Goal: Task Accomplishment & Management: Manage account settings

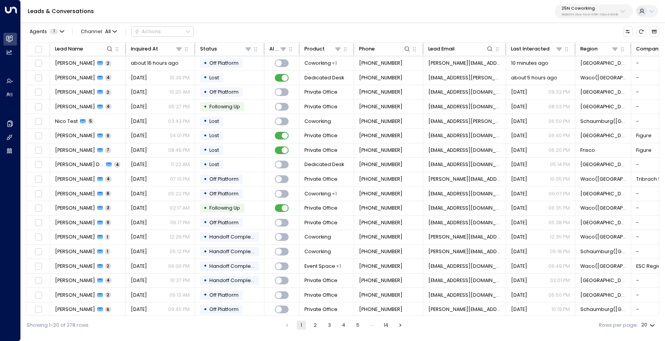
click at [585, 4] on button "25N Coworking 3b9800f4-81ca-4ec0-8758-72fbe4763f36" at bounding box center [594, 11] width 78 height 14
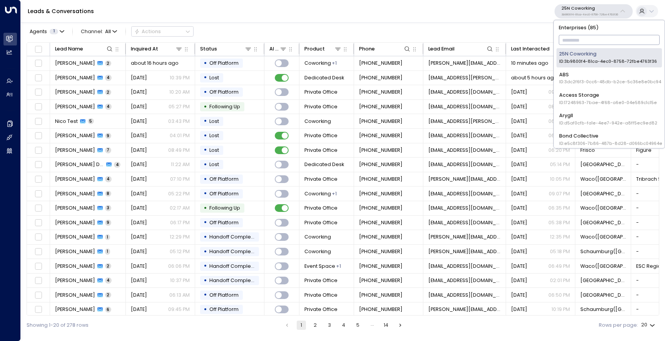
click at [585, 42] on input "text" at bounding box center [609, 39] width 101 height 13
type input "***"
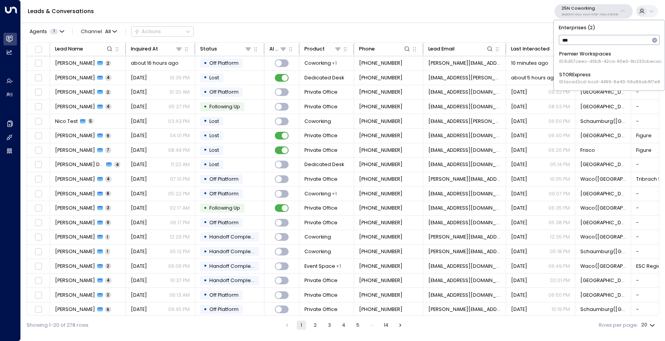
click at [586, 59] on span "ID: 8d57ceec-d0b8-42ca-90e0-9b233cbecac5" at bounding box center [611, 62] width 105 height 6
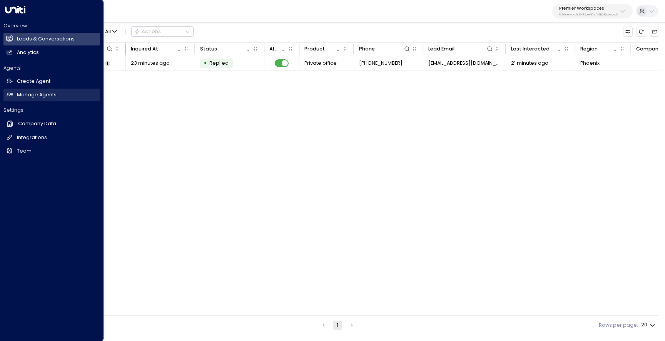
click at [42, 99] on link "Manage Agents Manage Agents" at bounding box center [51, 95] width 97 height 13
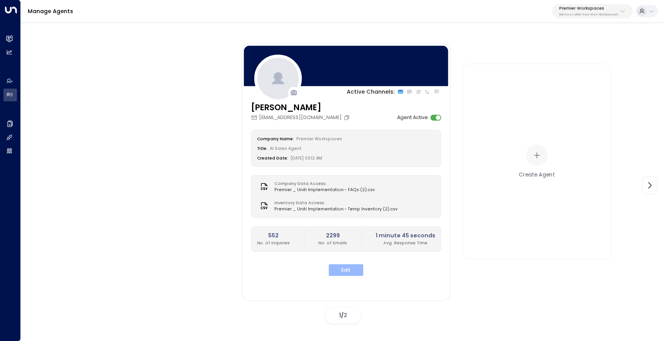
click at [344, 268] on button "Edit" at bounding box center [346, 270] width 35 height 12
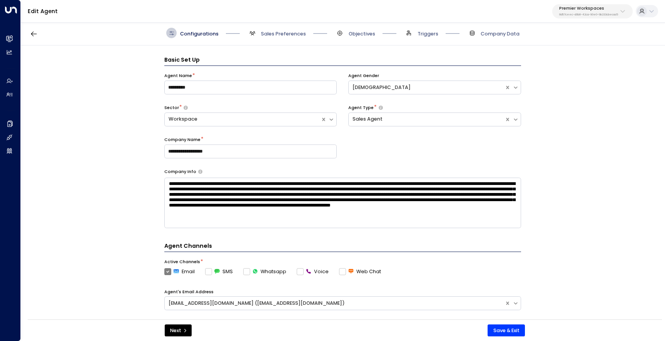
scroll to position [10, 0]
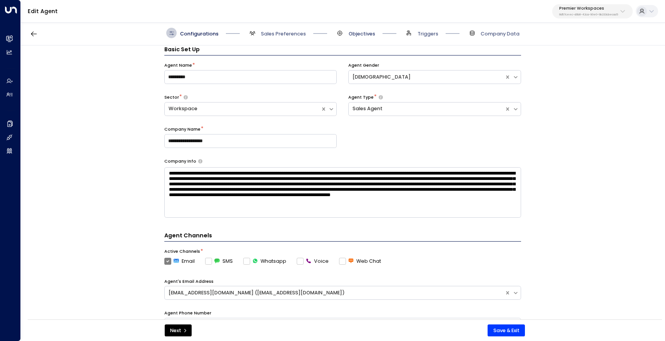
click at [359, 35] on span "Objectives" at bounding box center [362, 33] width 27 height 7
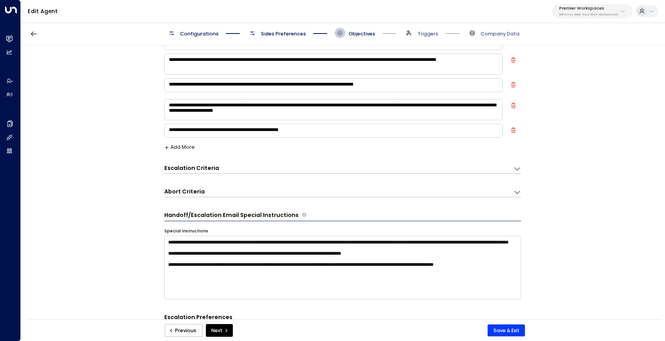
scroll to position [0, 0]
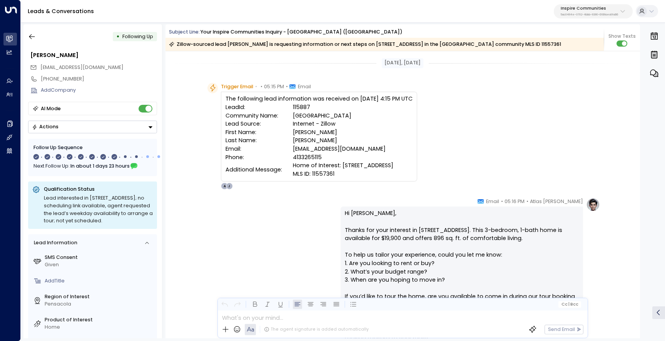
click at [652, 72] on icon "button" at bounding box center [654, 73] width 9 height 9
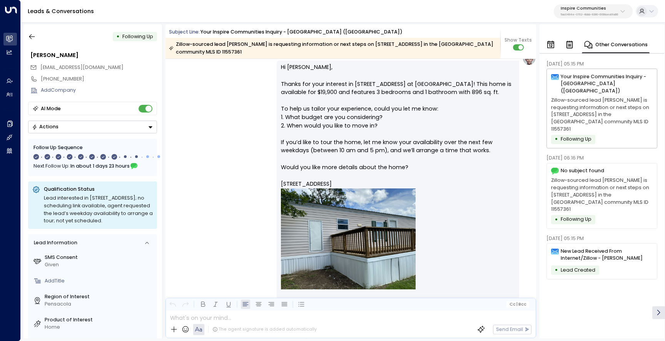
scroll to position [736, 0]
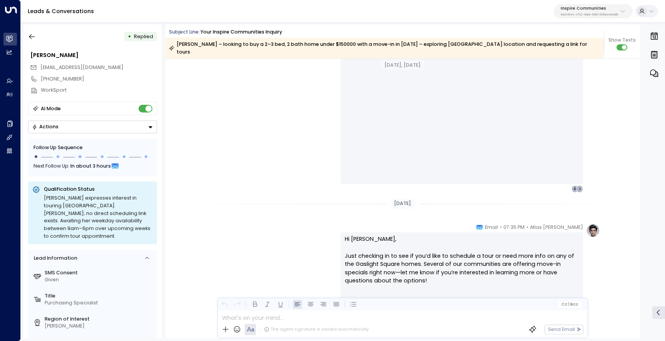
scroll to position [1929, 0]
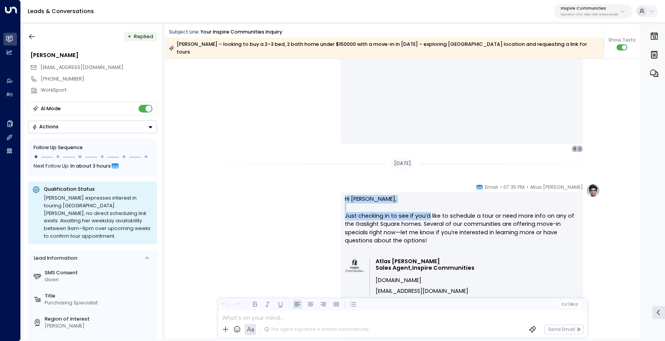
drag, startPoint x: 428, startPoint y: 207, endPoint x: 334, endPoint y: 192, distance: 94.7
copy p "Hi Deborah, Just checking in to see if you’d"
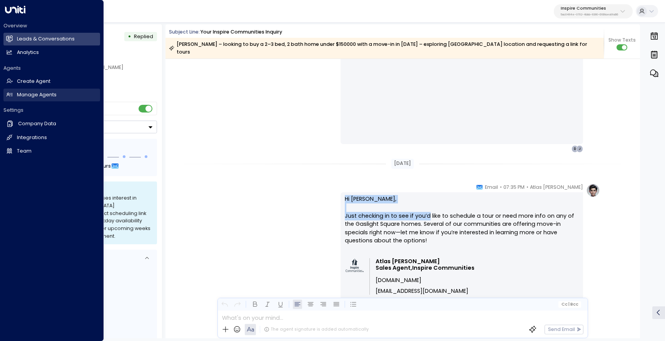
click at [40, 95] on h2 "Manage Agents" at bounding box center [37, 94] width 40 height 7
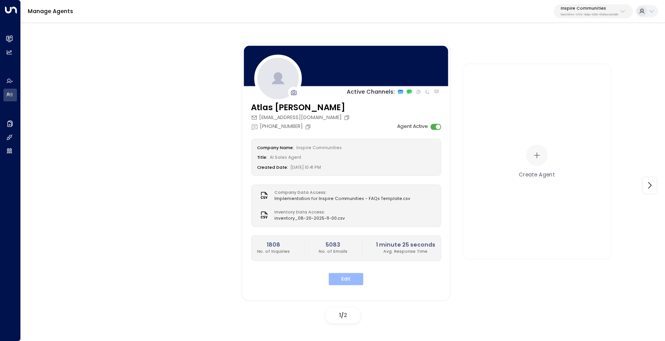
click at [353, 274] on button "Edit" at bounding box center [346, 279] width 35 height 12
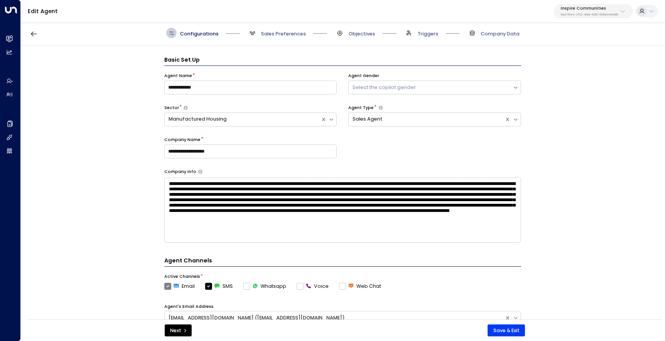
click at [281, 38] on span "Sales Preferences" at bounding box center [276, 33] width 59 height 10
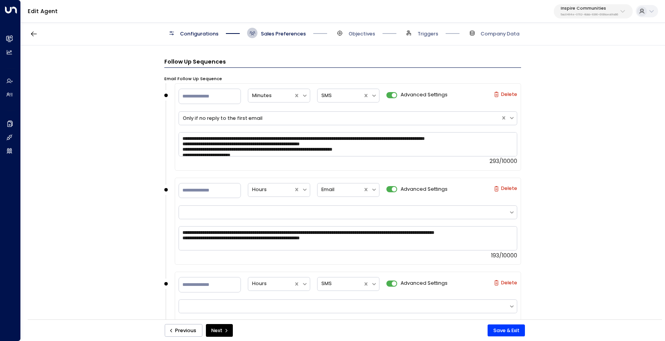
scroll to position [507, 0]
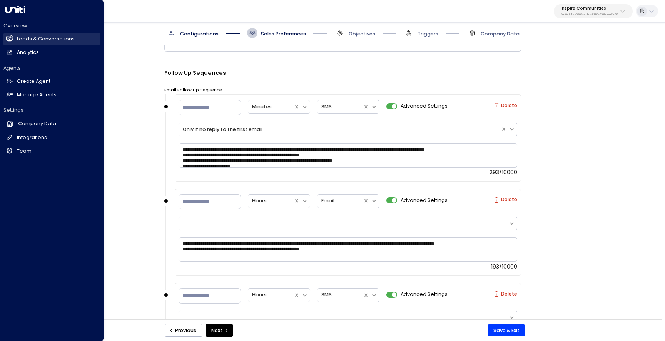
click at [17, 40] on h2 "Leads & Conversations" at bounding box center [46, 38] width 58 height 7
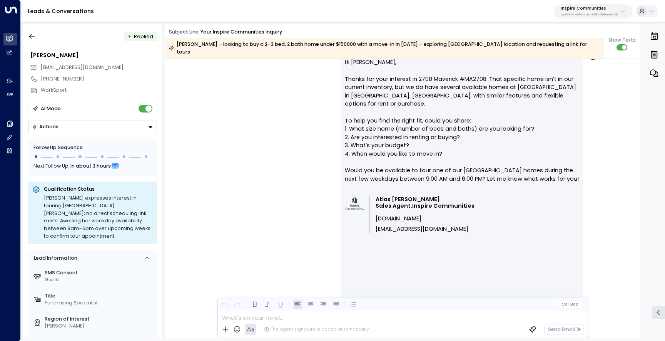
scroll to position [600, 0]
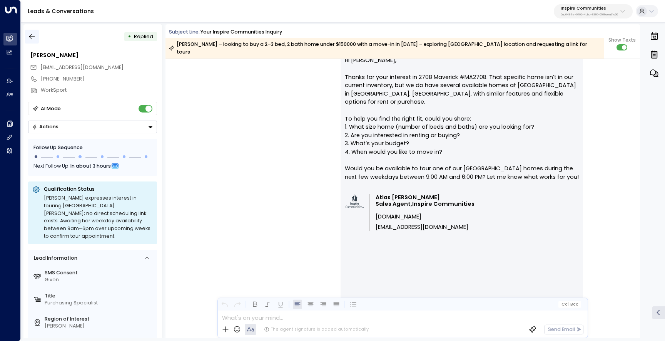
click at [29, 38] on icon "button" at bounding box center [32, 37] width 8 height 8
click at [37, 41] on button "button" at bounding box center [32, 37] width 14 height 14
click at [33, 36] on icon "button" at bounding box center [32, 36] width 6 height 5
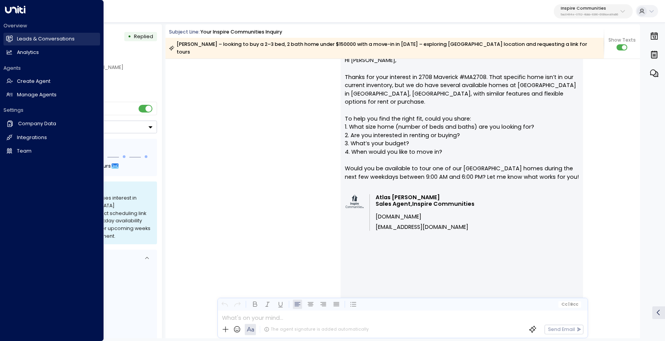
click at [13, 41] on link "Leads & Conversations Leads & Conversations" at bounding box center [51, 39] width 97 height 13
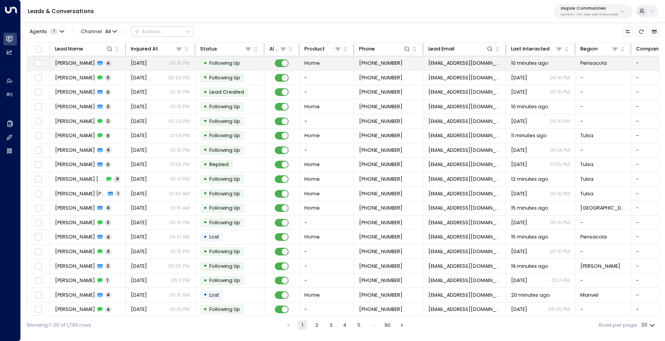
click at [79, 61] on span "Blair Thoma" at bounding box center [75, 63] width 40 height 7
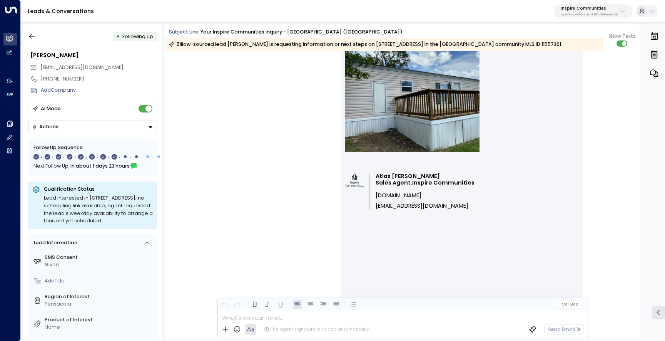
scroll to position [363, 0]
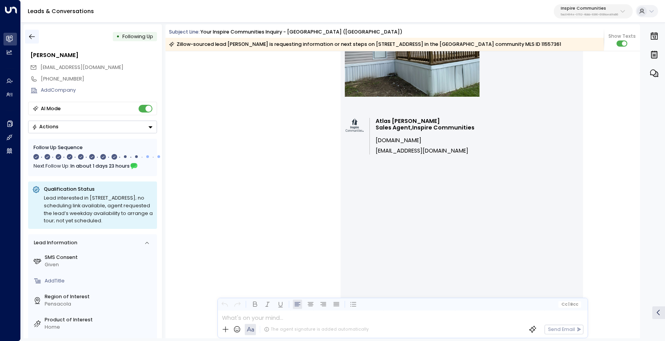
click at [34, 33] on icon "button" at bounding box center [32, 37] width 8 height 8
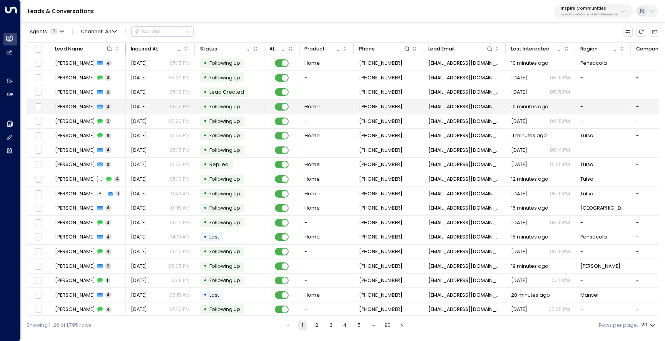
click at [69, 108] on span "Joe Lan" at bounding box center [75, 106] width 40 height 7
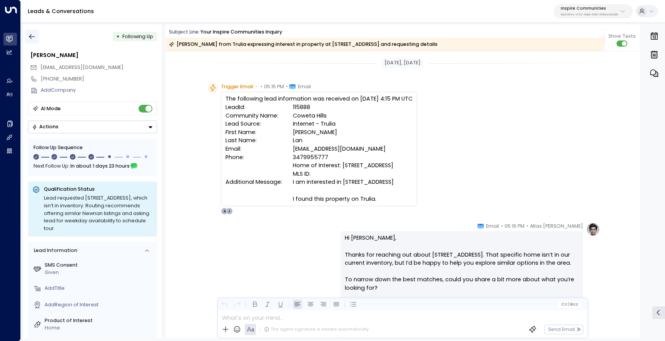
click at [35, 35] on icon "button" at bounding box center [32, 37] width 8 height 8
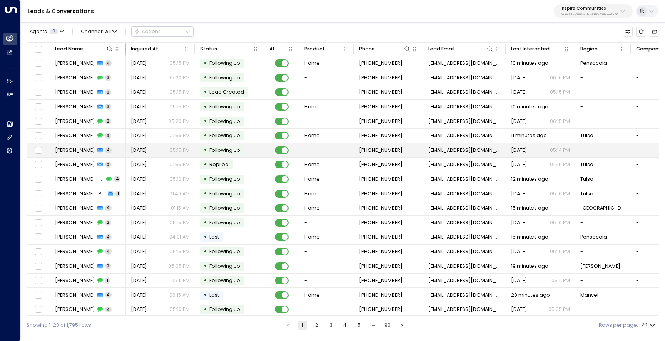
click at [69, 151] on span "JAMIE POWELL" at bounding box center [75, 150] width 40 height 7
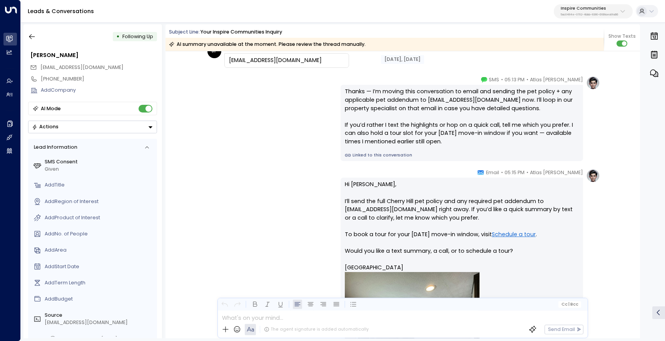
scroll to position [296, 0]
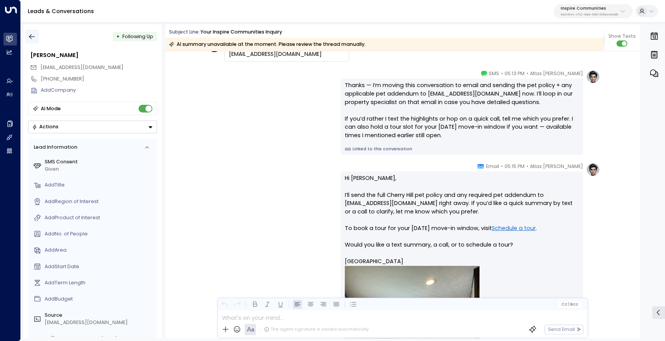
click at [34, 35] on icon "button" at bounding box center [32, 37] width 8 height 8
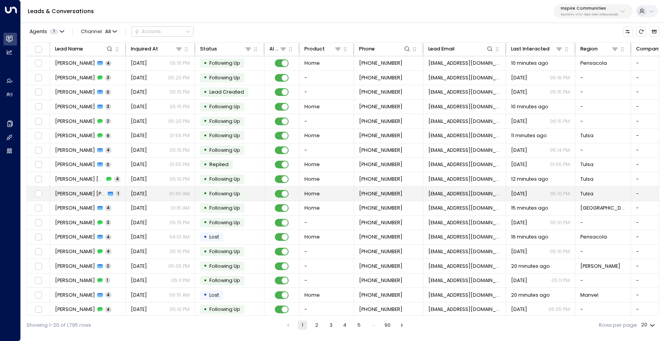
click at [77, 194] on span "Rachel Pete" at bounding box center [80, 193] width 51 height 7
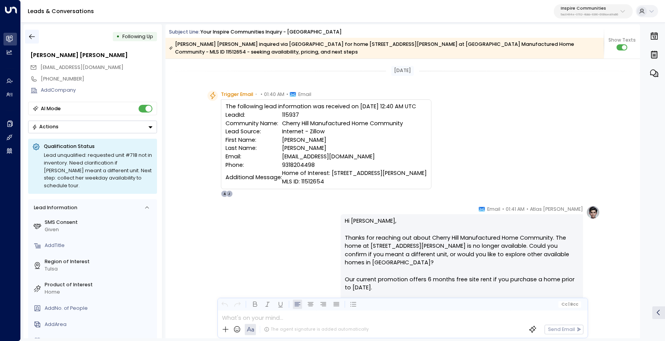
click at [34, 37] on icon "button" at bounding box center [32, 37] width 8 height 8
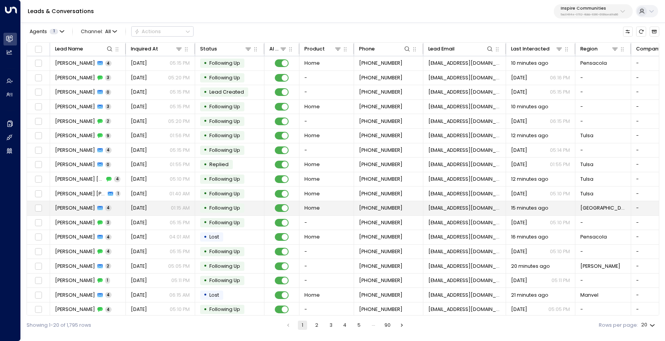
scroll to position [32, 0]
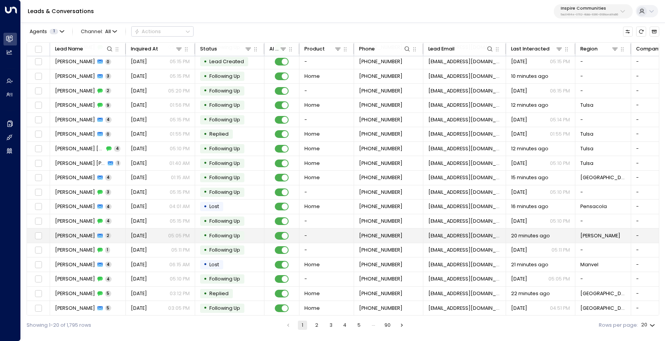
click at [85, 232] on span "Doris A. Sanchez" at bounding box center [75, 235] width 40 height 7
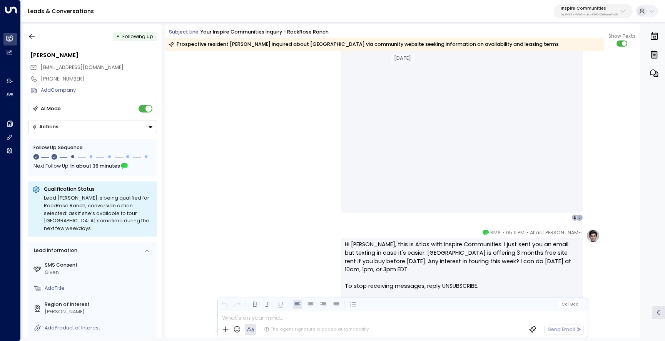
scroll to position [542, 0]
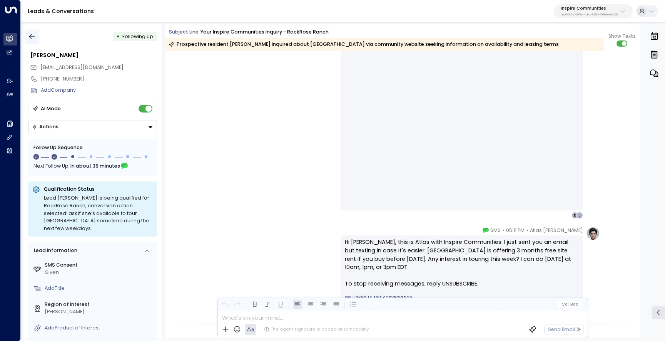
click at [33, 39] on icon "button" at bounding box center [32, 37] width 8 height 8
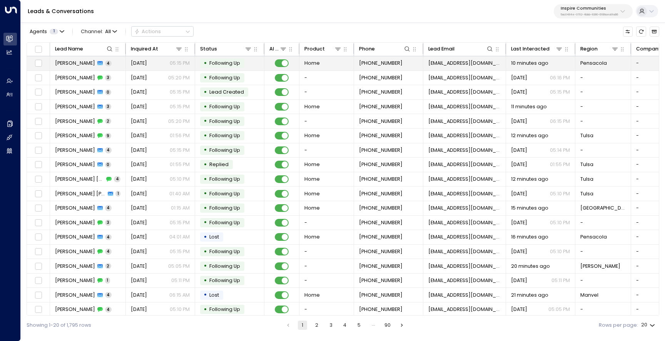
click at [65, 62] on span "Blair Thoma" at bounding box center [75, 63] width 40 height 7
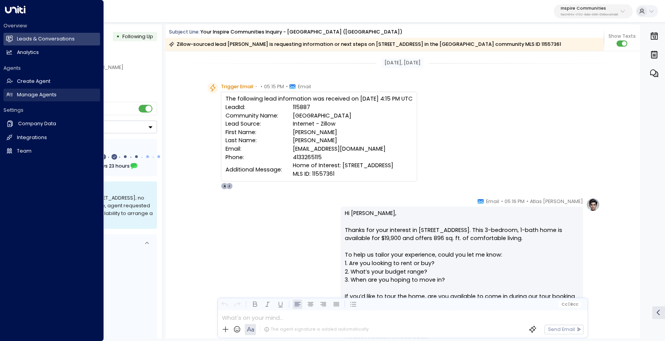
click at [16, 94] on link "Manage Agents Manage Agents" at bounding box center [51, 95] width 97 height 13
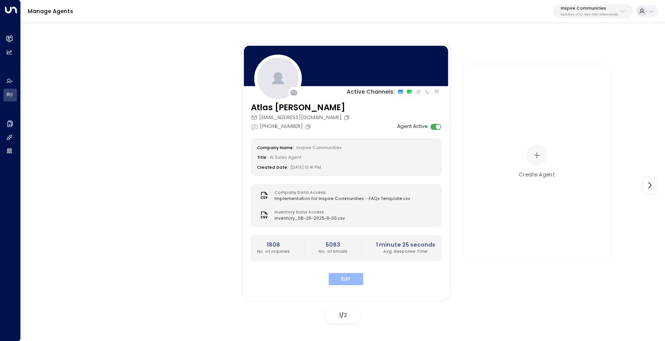
click at [343, 277] on button "Edit" at bounding box center [346, 279] width 35 height 12
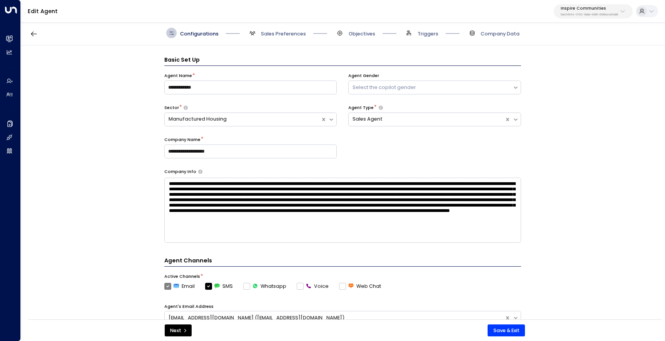
scroll to position [10, 0]
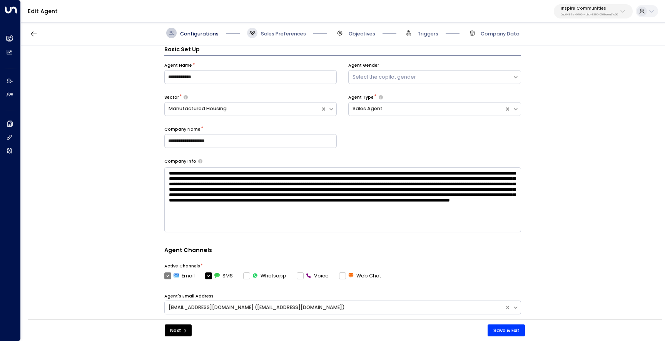
click at [256, 33] on span at bounding box center [252, 33] width 10 height 10
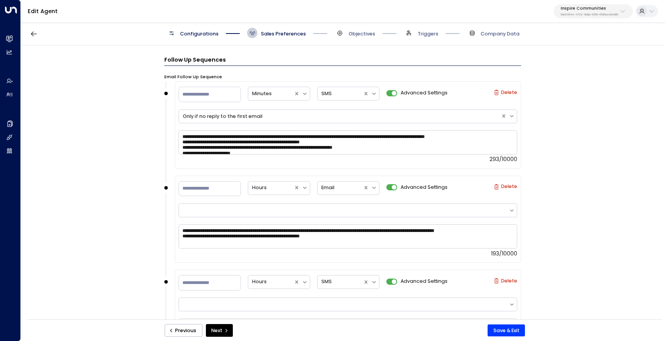
scroll to position [510, 0]
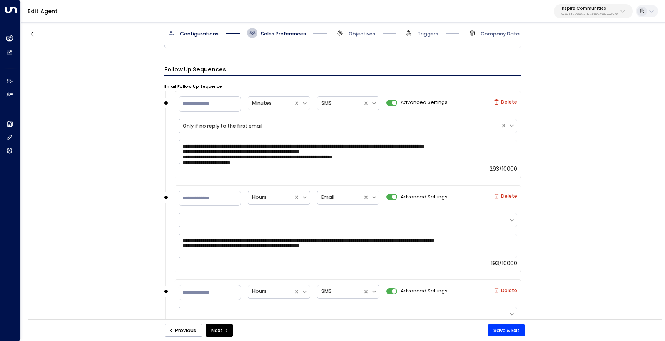
click at [576, 13] on p "5ac0484e-0702-4bbb-8380-6168aea91a66" at bounding box center [589, 14] width 57 height 3
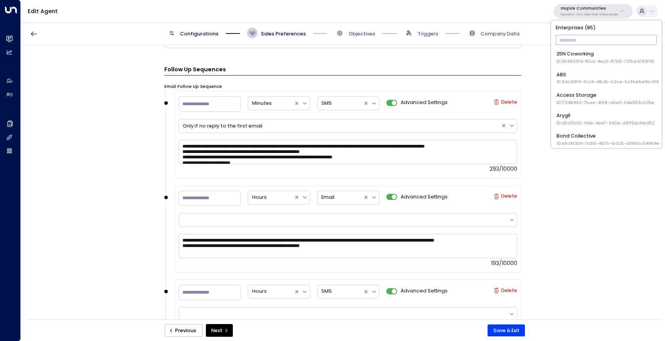
click at [570, 37] on input "text" at bounding box center [606, 39] width 101 height 13
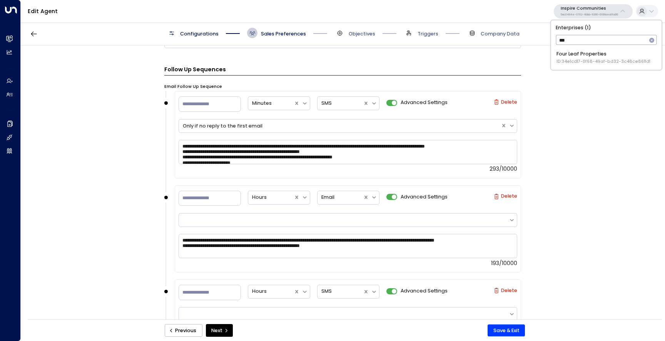
type input "****"
click at [582, 59] on span "ID: 34e1cd17-0f68-49af-bd32-3c48ce8611d1" at bounding box center [604, 62] width 94 height 6
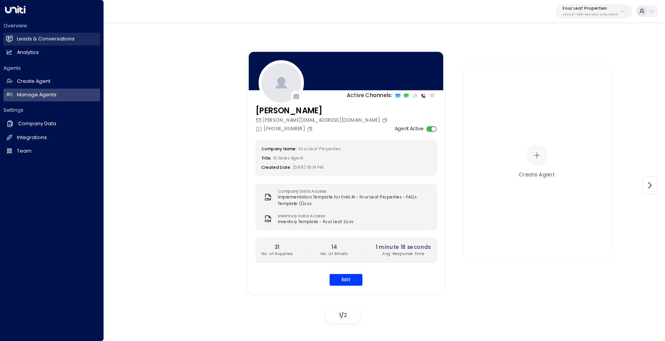
click at [10, 40] on icon at bounding box center [10, 38] width 6 height 5
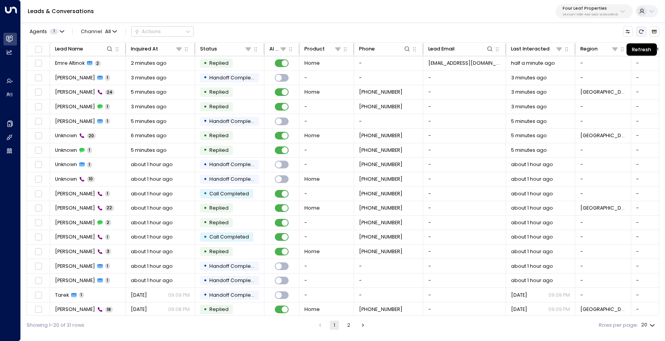
click at [640, 34] on icon "Refresh" at bounding box center [641, 31] width 5 height 5
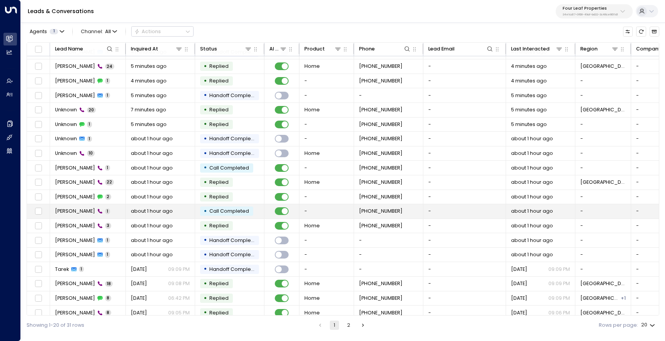
scroll to position [32, 0]
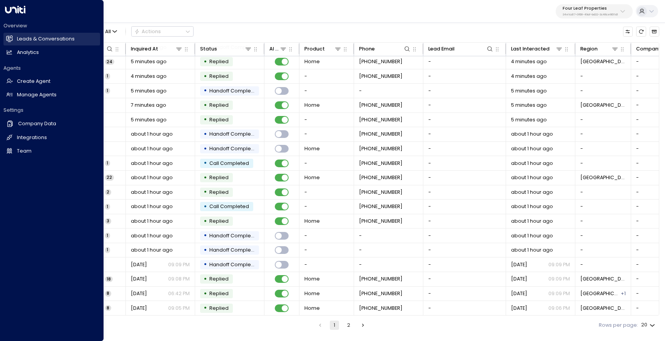
click at [11, 42] on icon at bounding box center [9, 38] width 7 height 7
